Goal: Check status: Check status

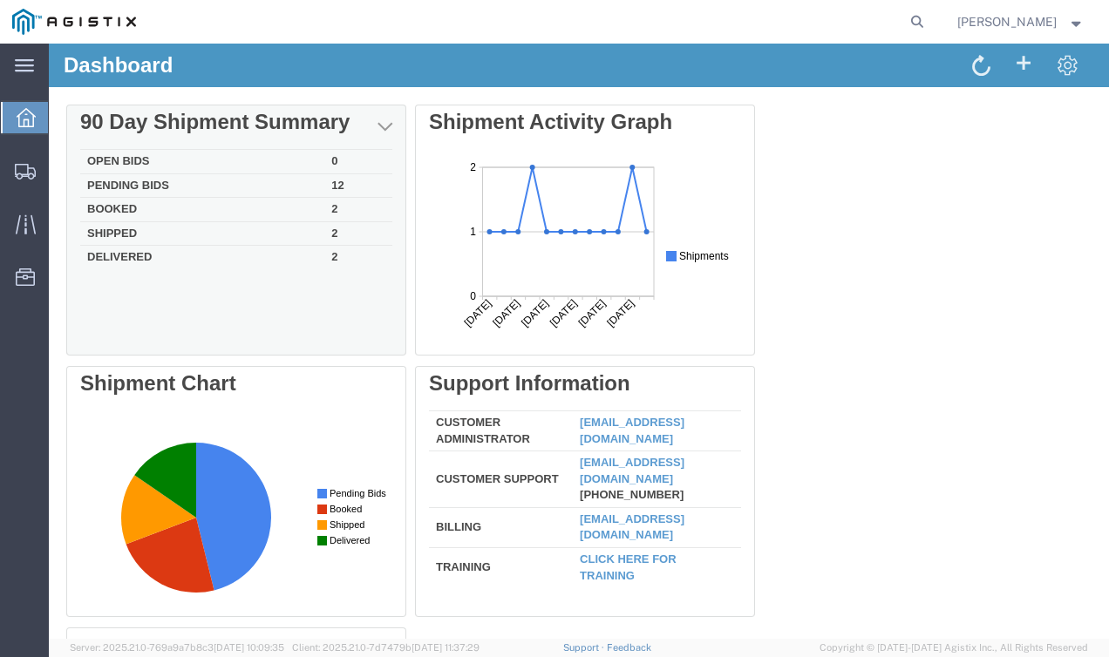
click at [329, 261] on td "2" at bounding box center [358, 256] width 68 height 20
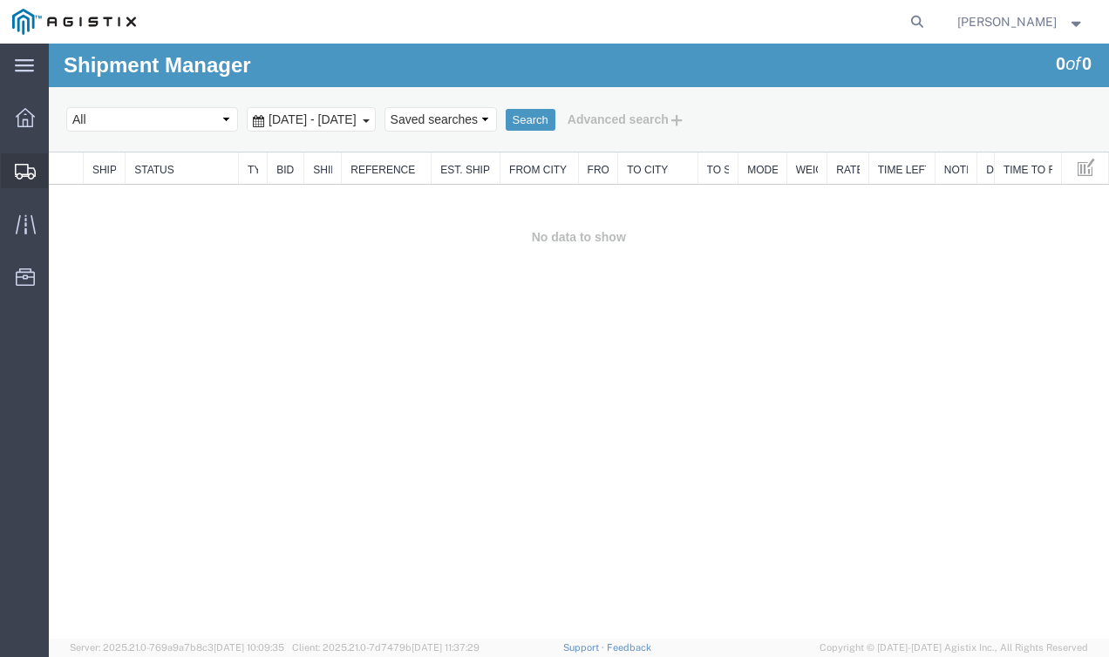
click at [28, 175] on icon at bounding box center [25, 172] width 21 height 16
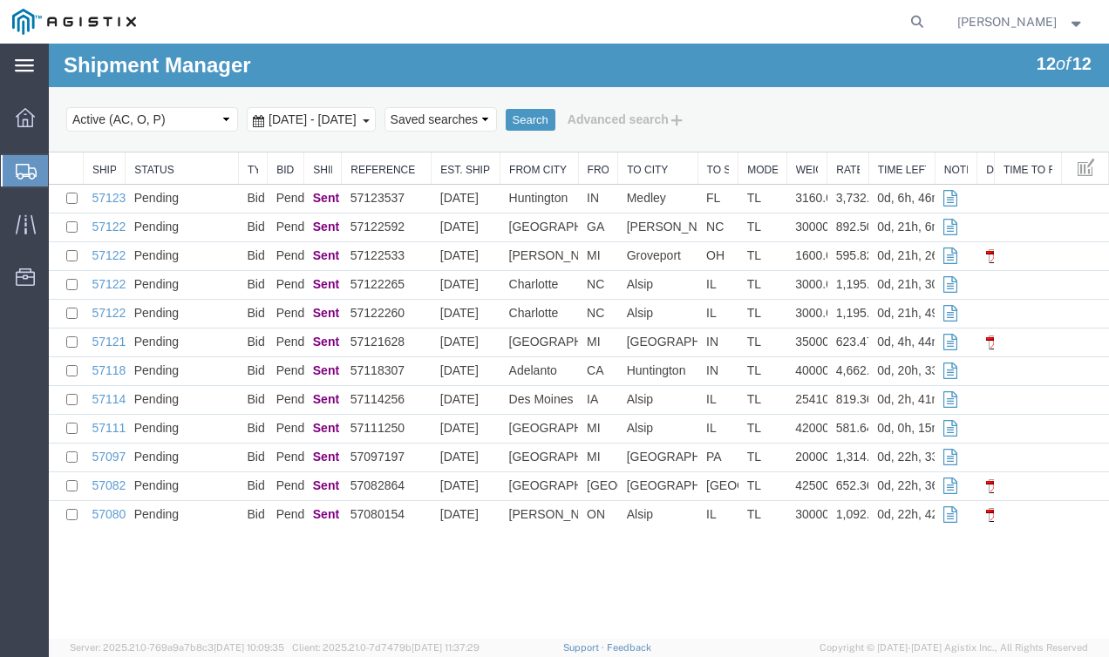
click at [37, 80] on div "main_menu Created with Sketch." at bounding box center [24, 66] width 49 height 44
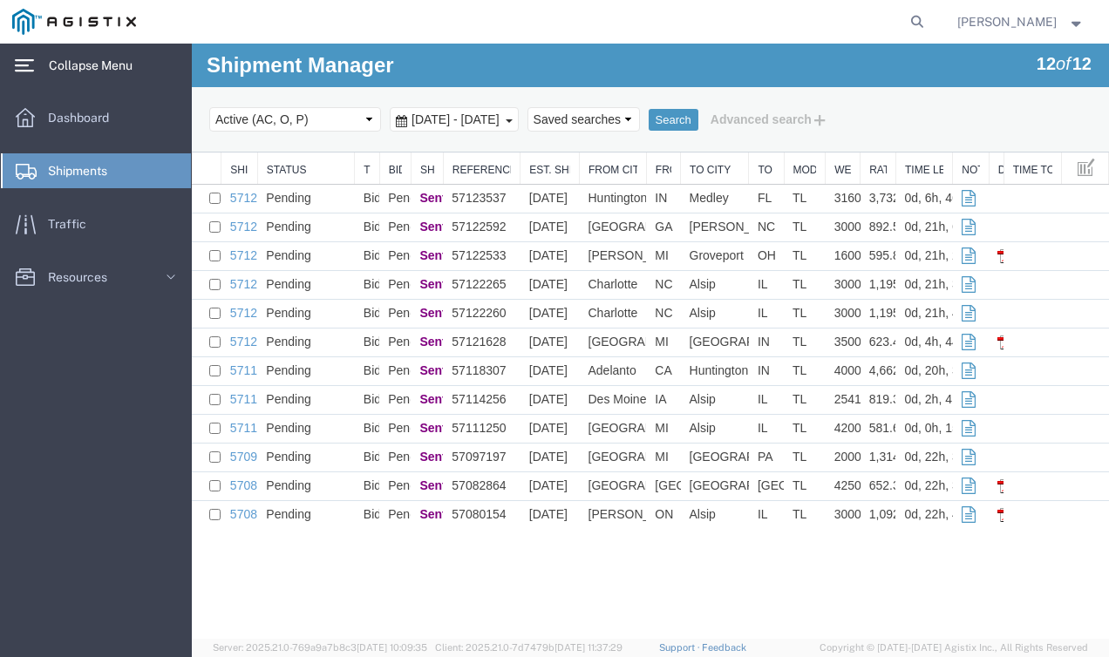
click at [33, 73] on svg-icon at bounding box center [24, 65] width 19 height 17
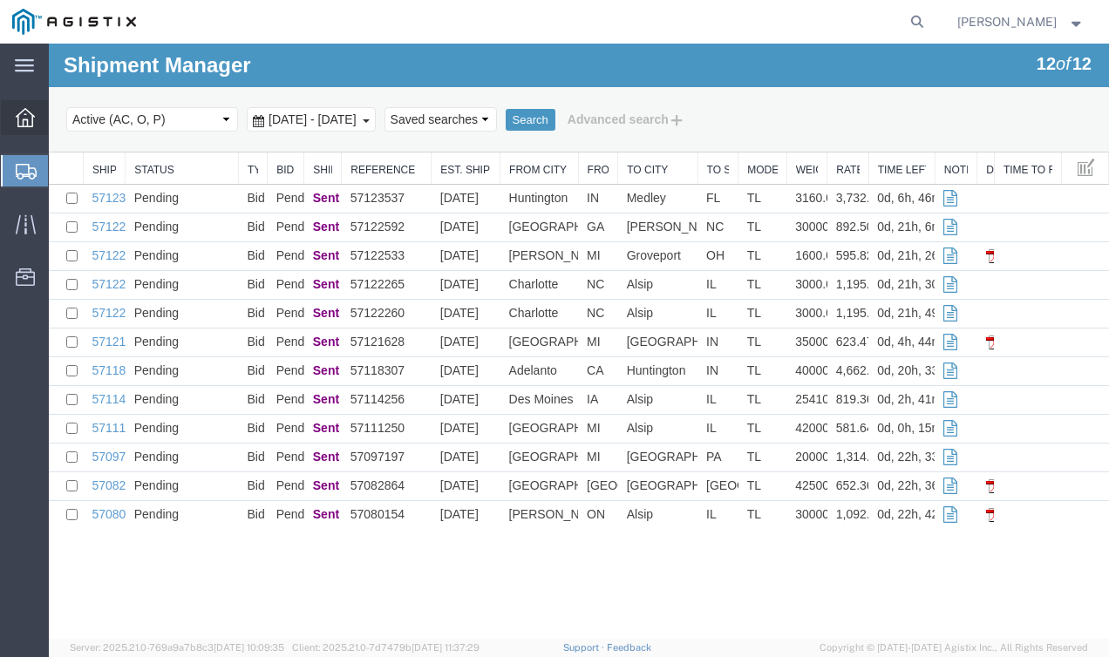
click at [33, 114] on icon at bounding box center [25, 117] width 19 height 19
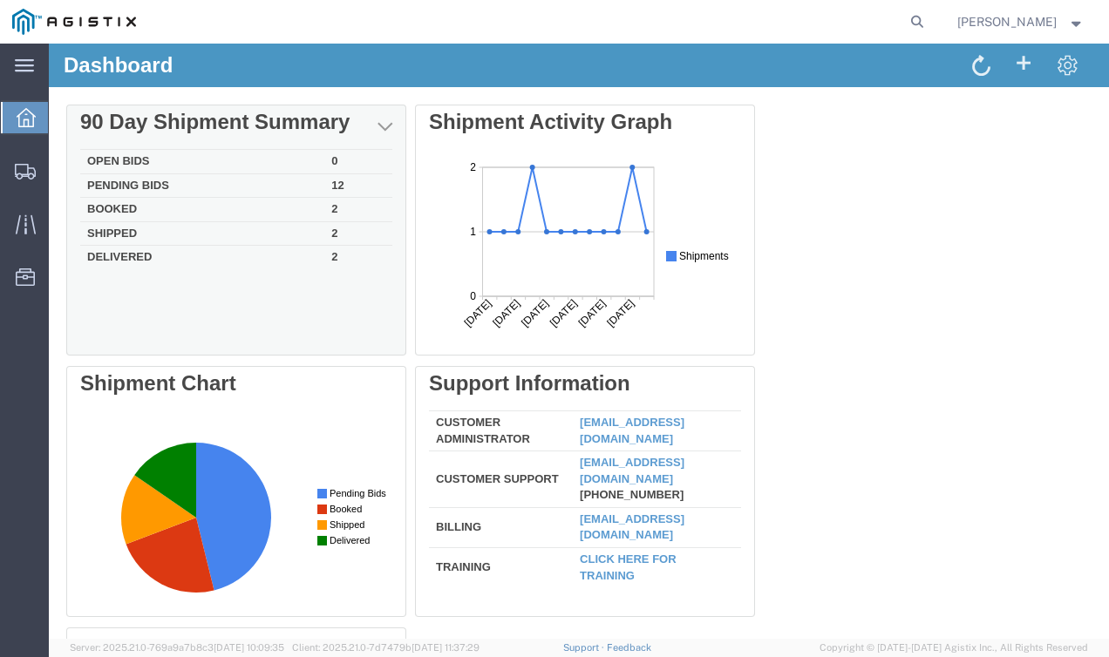
click at [336, 201] on td "2" at bounding box center [358, 210] width 68 height 24
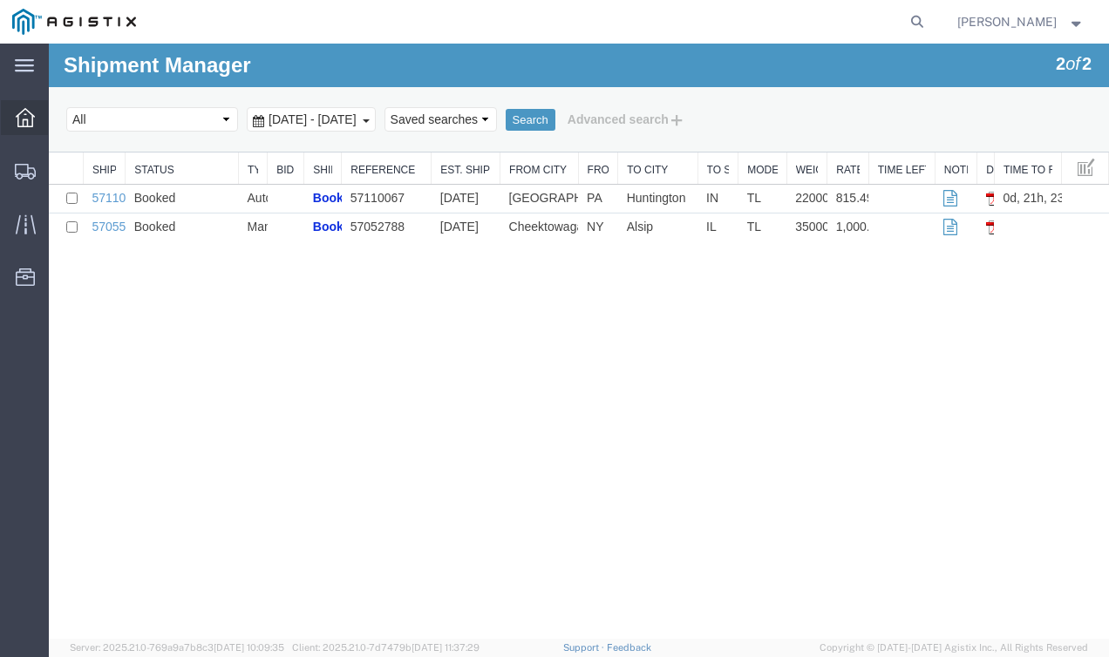
click at [35, 127] on div at bounding box center [25, 117] width 49 height 35
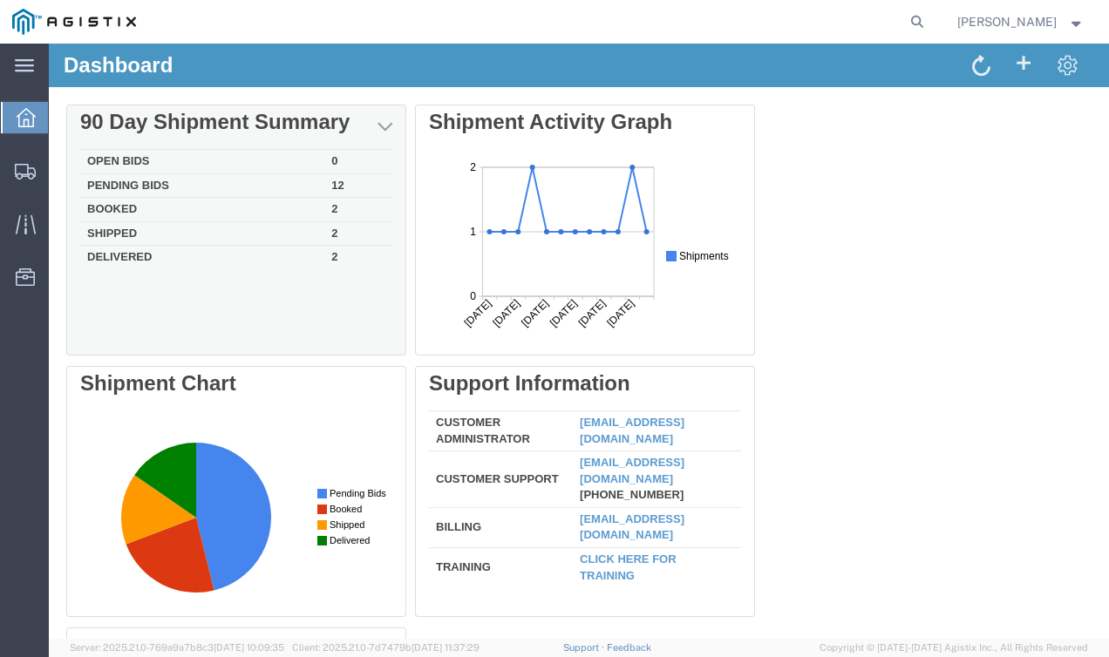
click at [122, 237] on td "Shipped" at bounding box center [202, 233] width 244 height 24
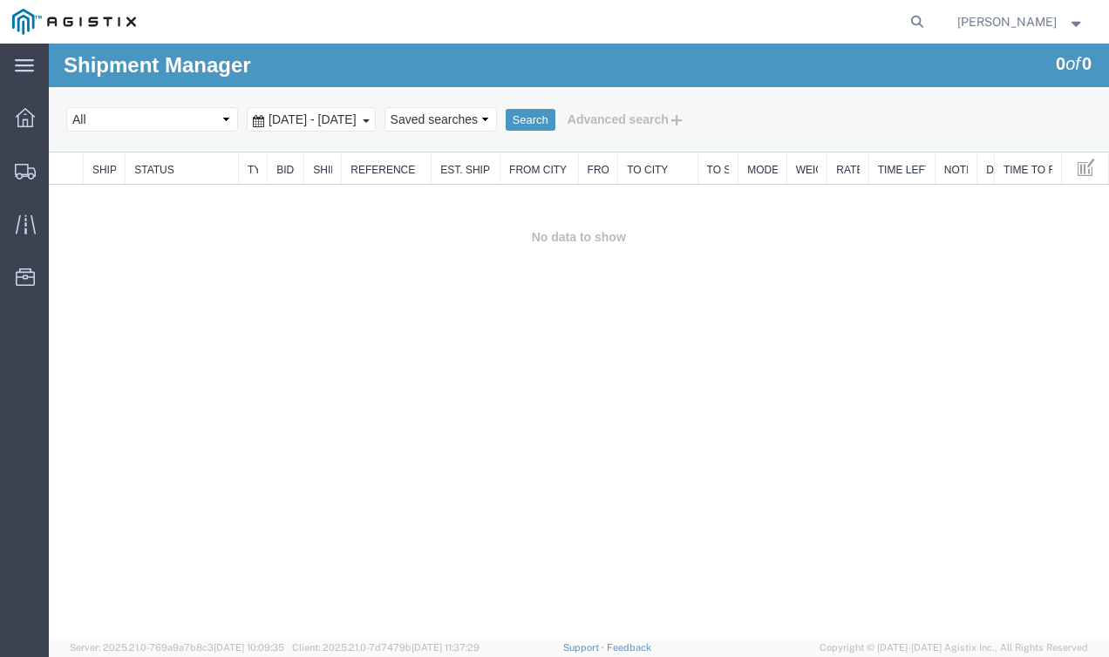
click at [361, 119] on span "[DATE] - [DATE]" at bounding box center [312, 119] width 97 height 14
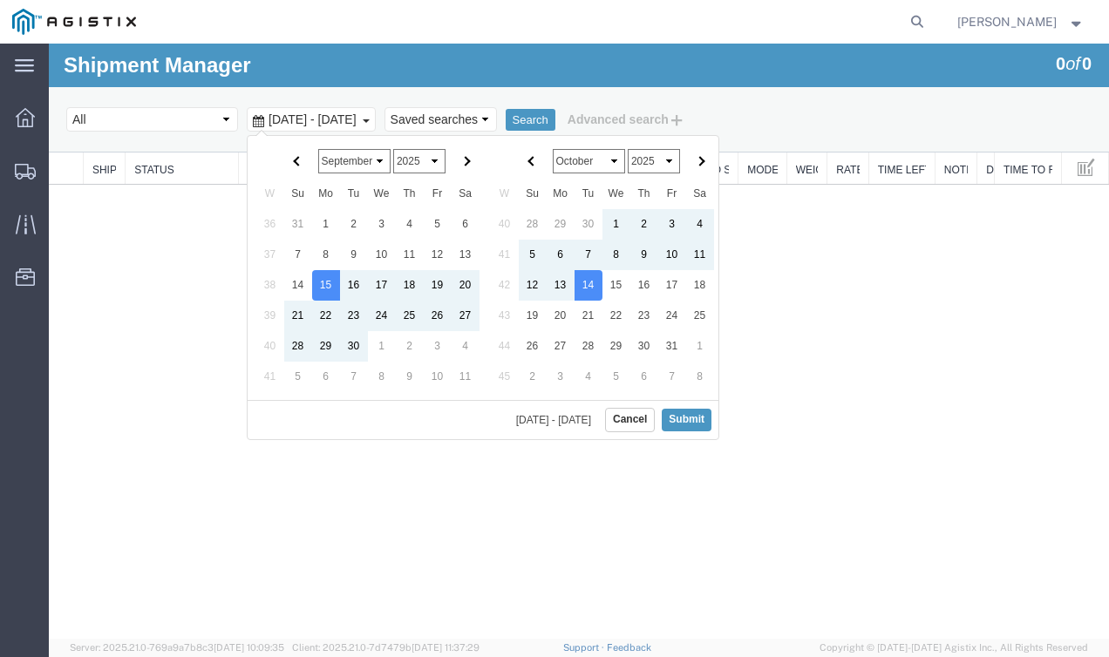
click at [361, 121] on span "[DATE] - [DATE]" at bounding box center [312, 119] width 97 height 14
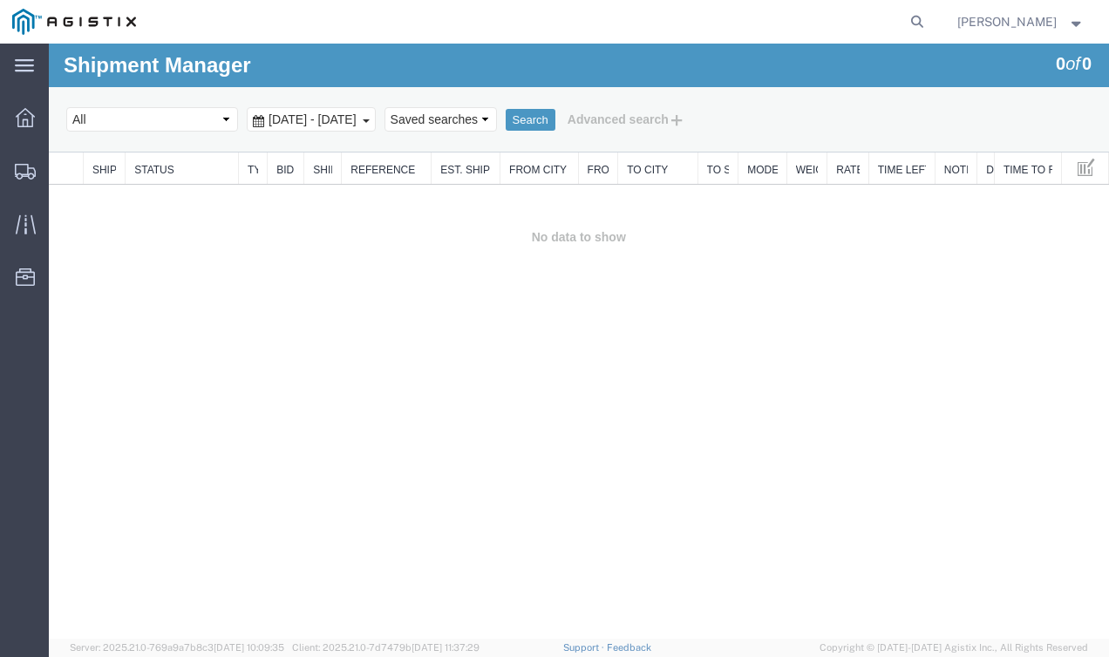
click at [376, 126] on div "[DATE] - [DATE]" at bounding box center [311, 119] width 129 height 24
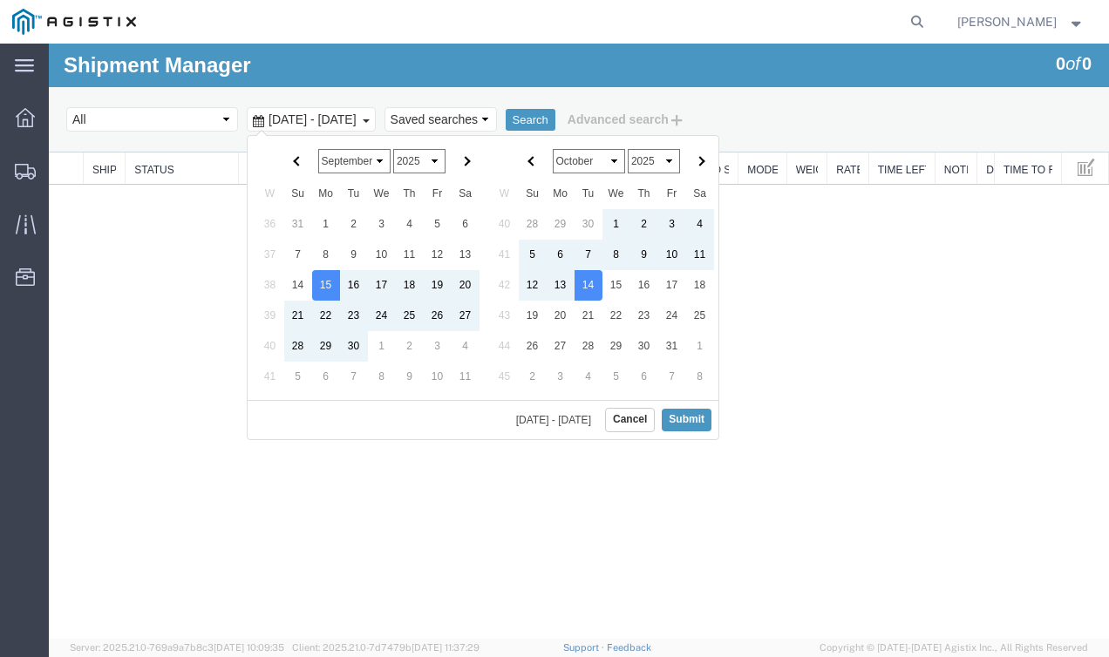
click at [376, 118] on div "[DATE] - [DATE]" at bounding box center [311, 119] width 129 height 24
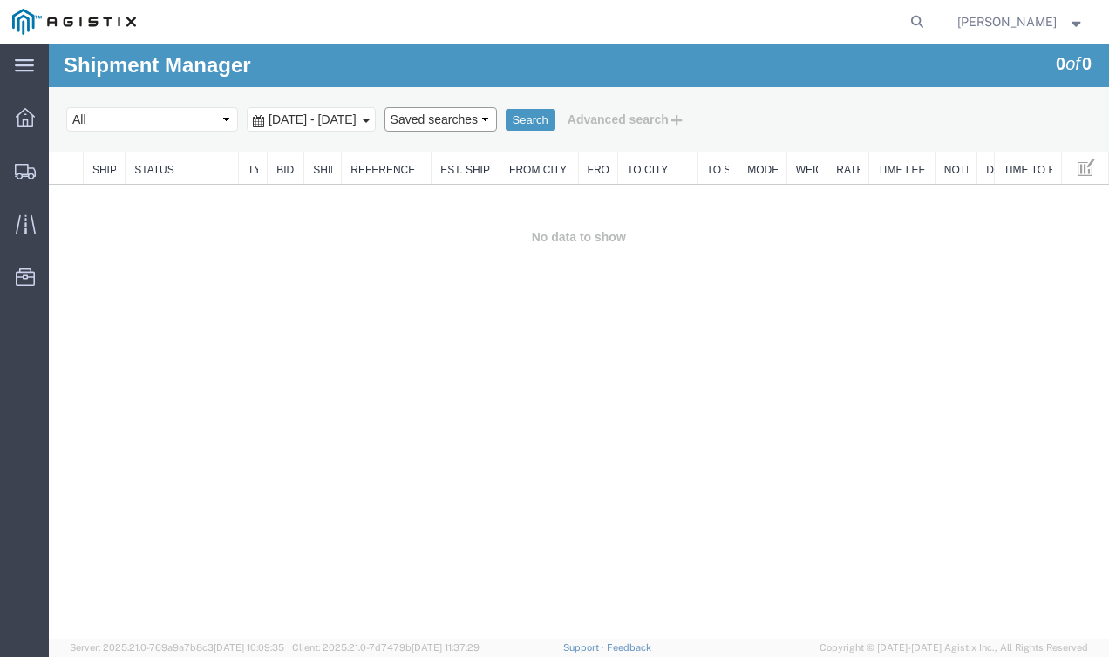
click at [497, 122] on select "Saved searches" at bounding box center [440, 119] width 112 height 24
click at [414, 107] on select "Saved searches" at bounding box center [440, 119] width 112 height 24
click at [33, 70] on icon at bounding box center [24, 65] width 19 height 13
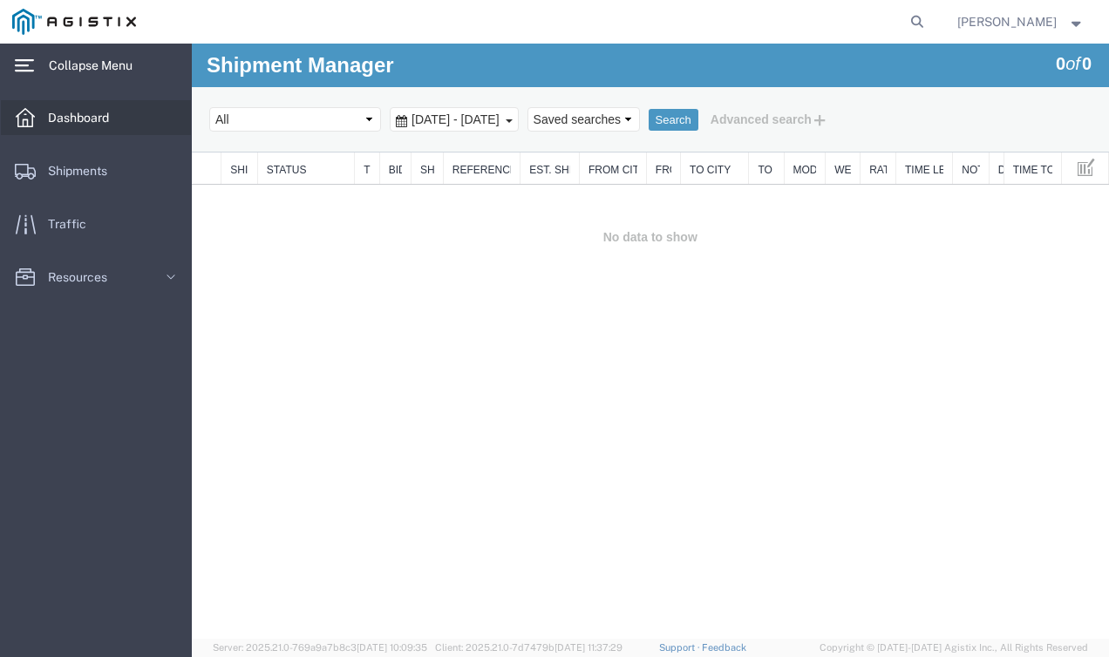
click at [77, 123] on span "Dashboard" at bounding box center [84, 117] width 73 height 35
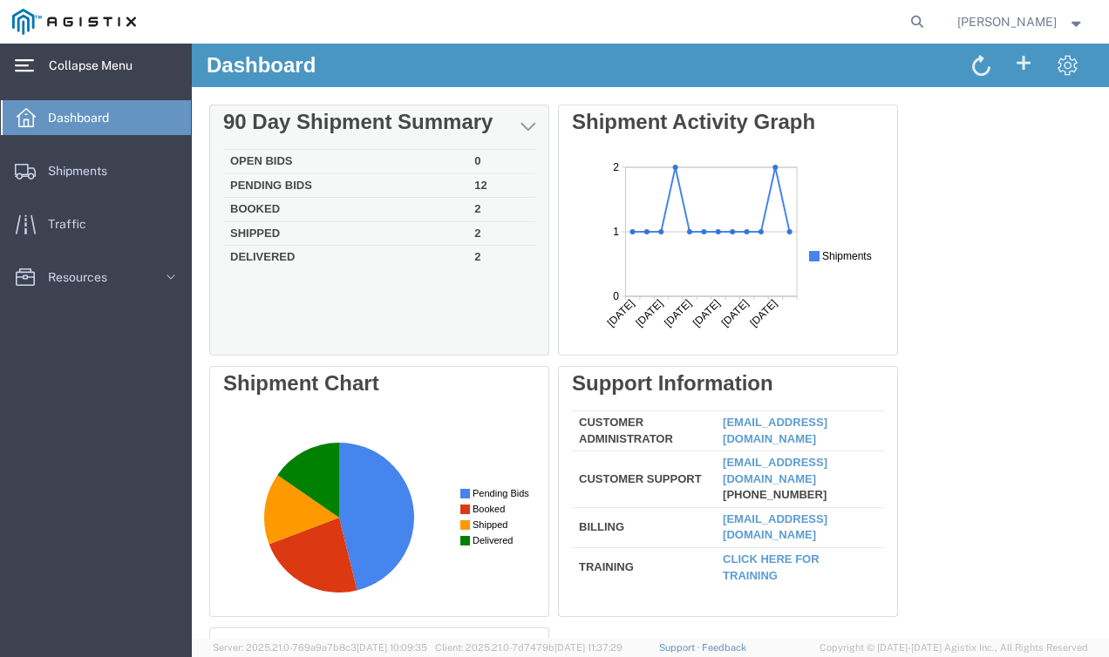
click at [477, 234] on td "2" at bounding box center [501, 233] width 68 height 24
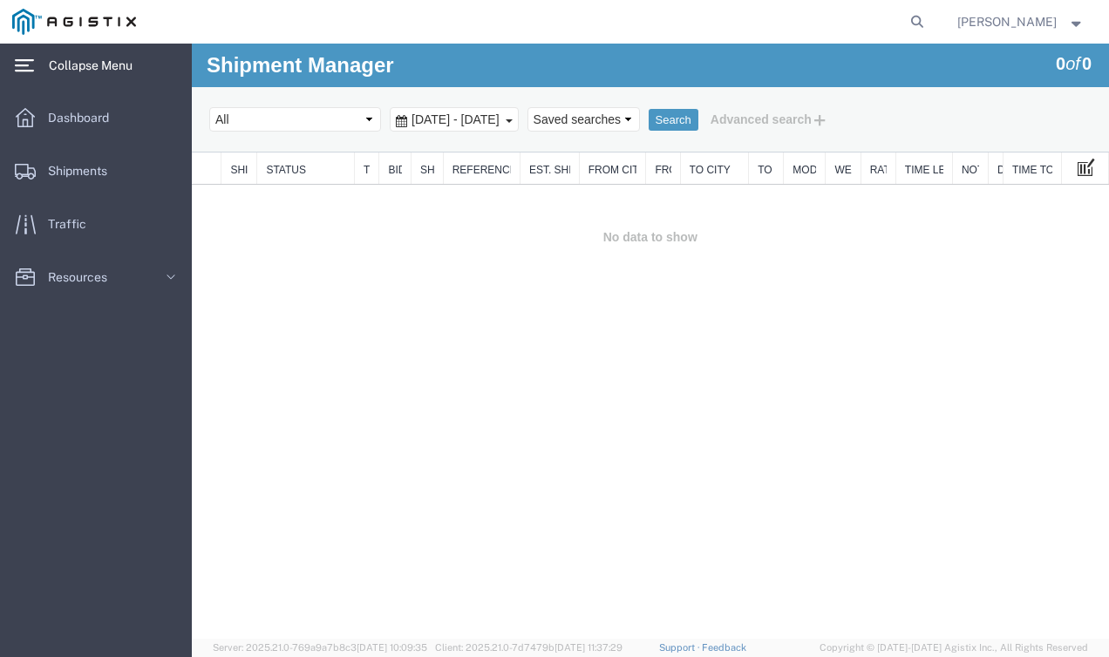
click at [1089, 168] on span at bounding box center [1086, 166] width 17 height 19
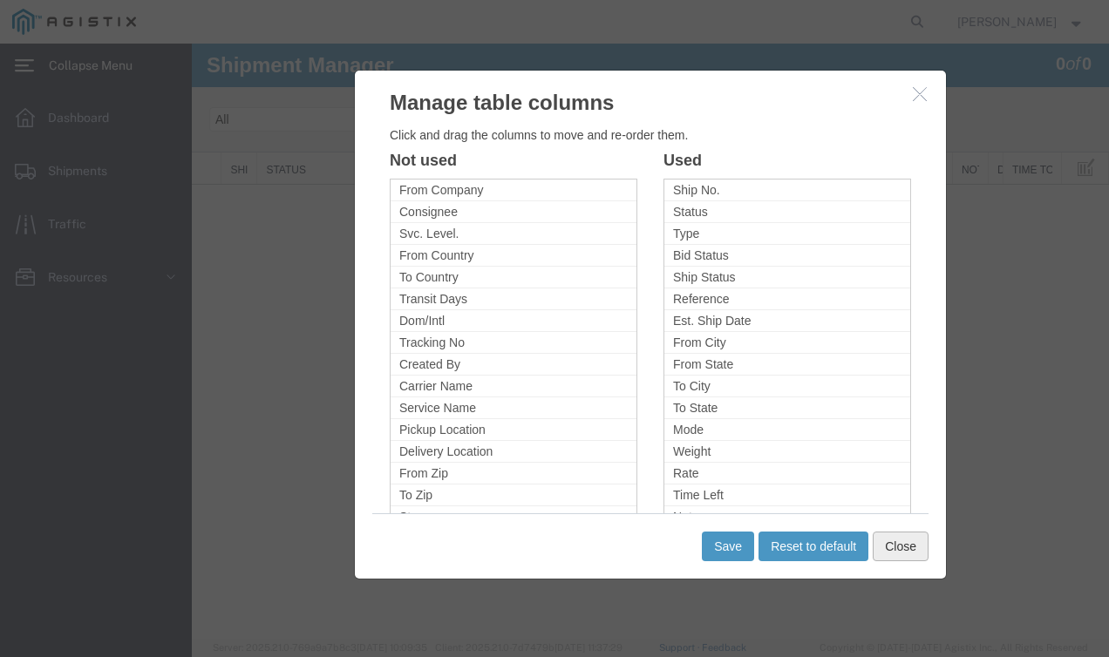
click at [908, 552] on button "Close" at bounding box center [901, 547] width 56 height 30
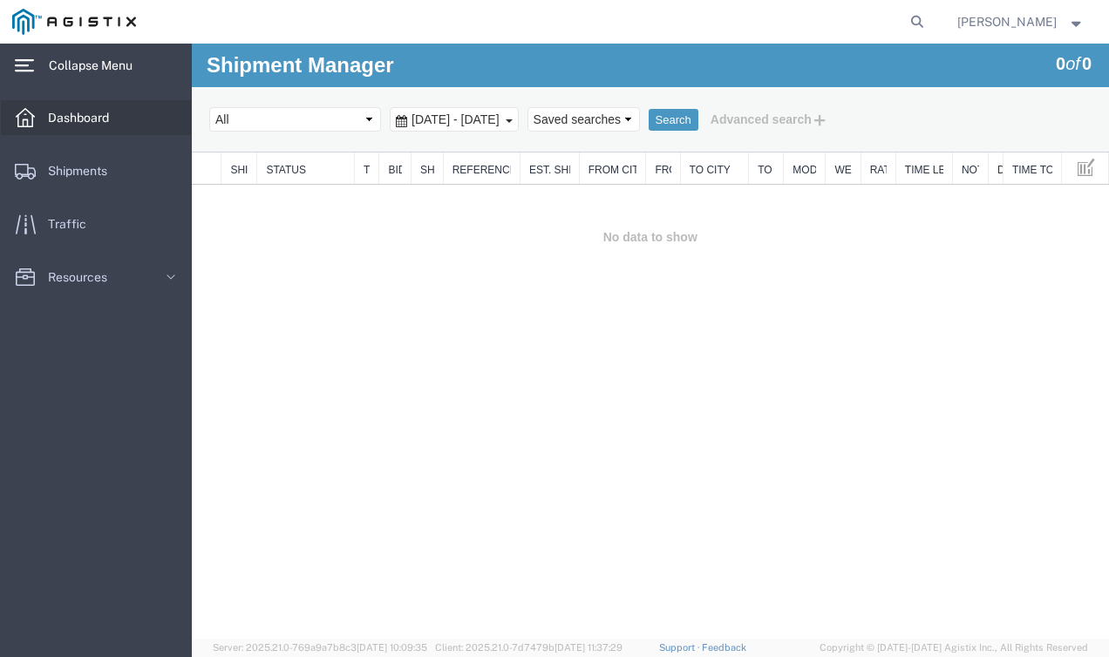
click at [105, 113] on span "Dashboard" at bounding box center [84, 117] width 73 height 35
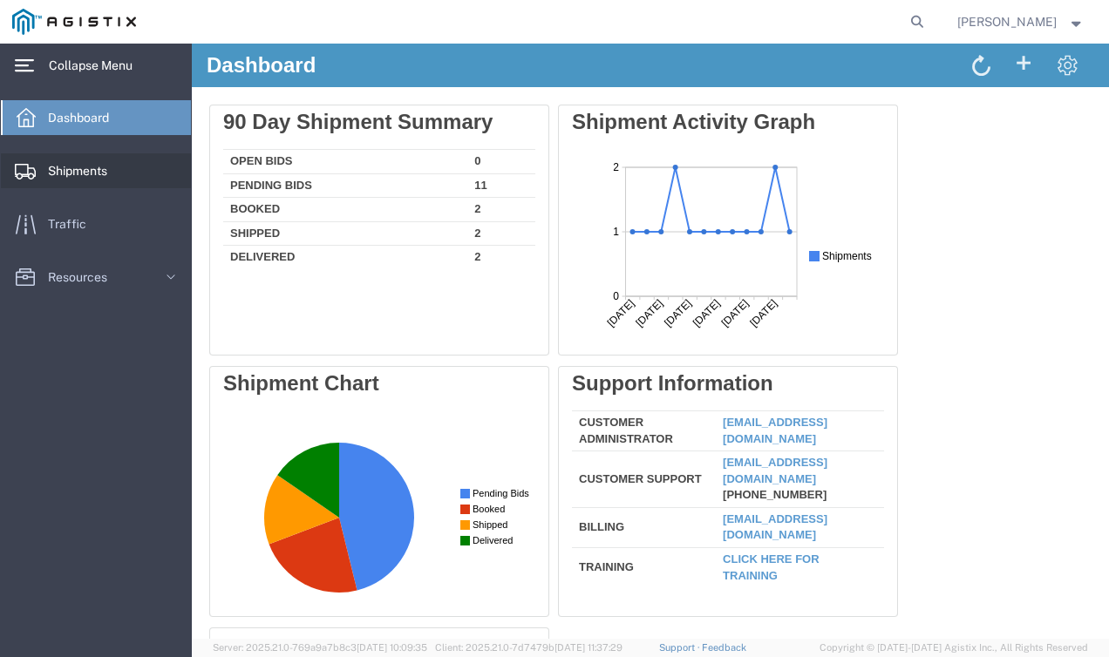
click at [98, 158] on span "Shipments" at bounding box center [83, 170] width 71 height 35
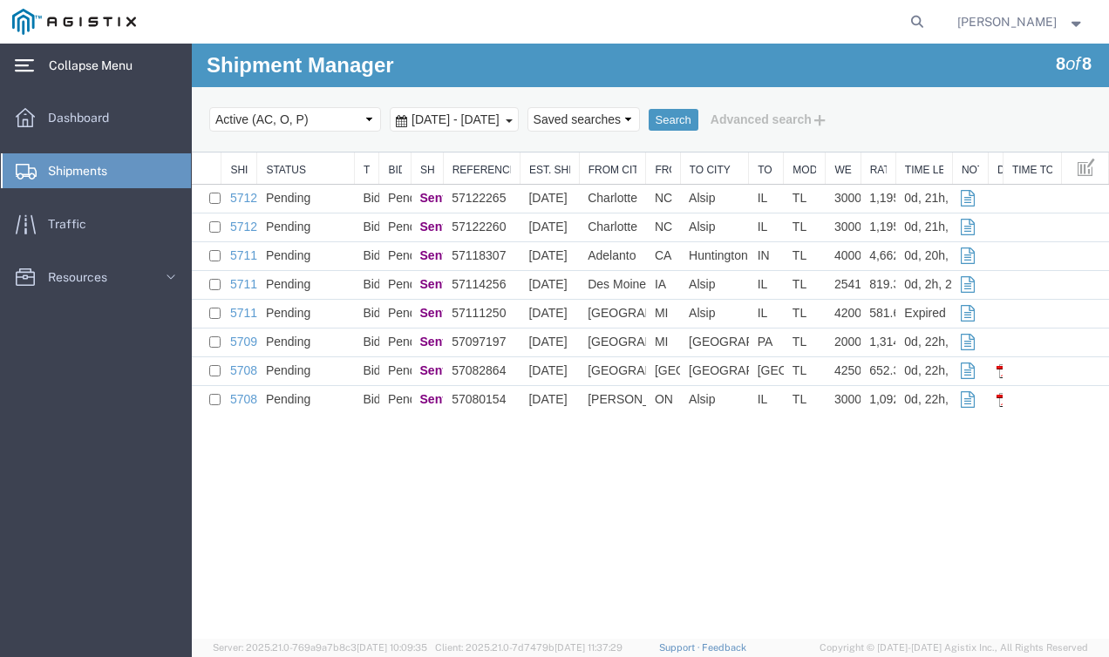
click at [259, 166] on div at bounding box center [258, 169] width 6 height 32
drag, startPoint x: 259, startPoint y: 166, endPoint x: 411, endPoint y: 166, distance: 152.6
click at [411, 153] on div at bounding box center [650, 153] width 917 height 0
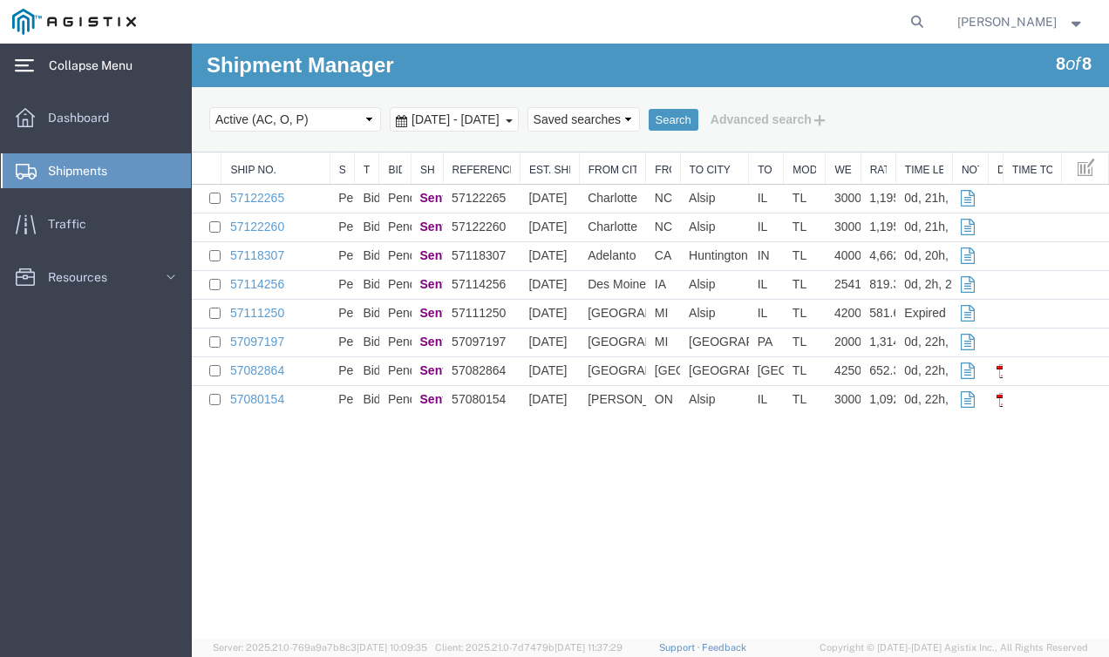
click at [90, 160] on span "Shipments" at bounding box center [83, 170] width 71 height 35
